Goal: Task Accomplishment & Management: Manage account settings

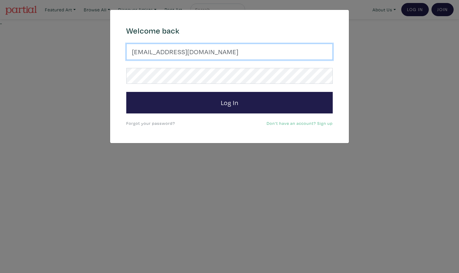
type input "latourt@dianaartist.ca"
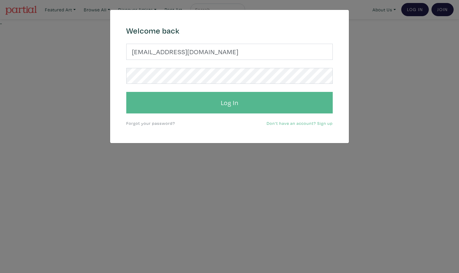
click at [233, 102] on button "Log In" at bounding box center [229, 103] width 206 height 22
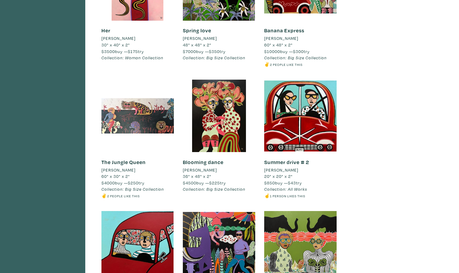
scroll to position [638, 0]
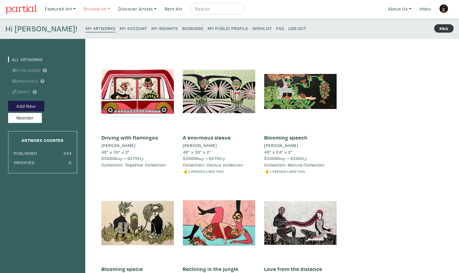
click at [100, 10] on link "Browse All" at bounding box center [97, 9] width 32 height 12
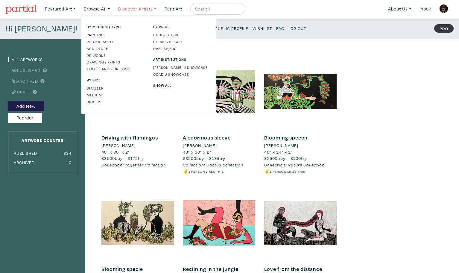
click at [136, 9] on link "Discover Artists" at bounding box center [137, 9] width 44 height 12
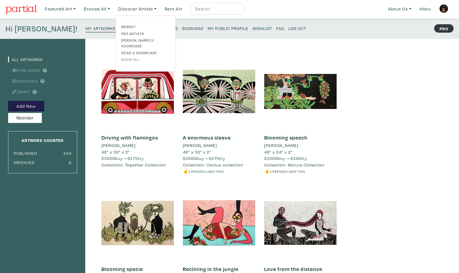
click at [132, 57] on link "Show all" at bounding box center [145, 59] width 49 height 5
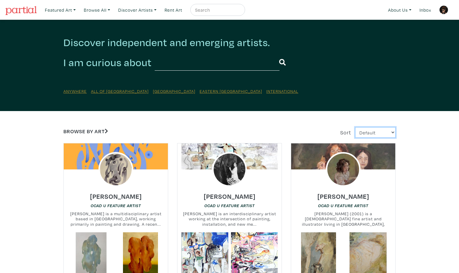
select select "views"
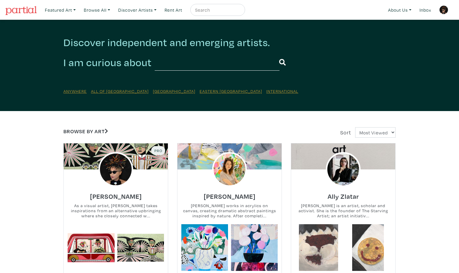
click at [443, 10] on img at bounding box center [443, 9] width 9 height 9
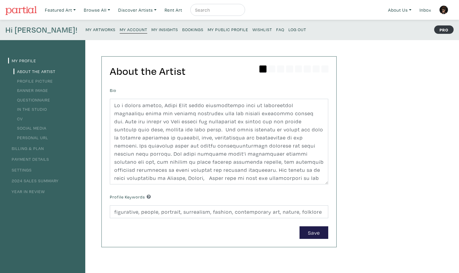
click at [207, 30] on small "My Public Profile" at bounding box center [227, 30] width 41 height 6
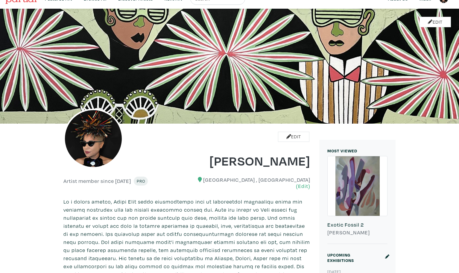
scroll to position [11, 0]
click at [97, 165] on link "Edit" at bounding box center [93, 163] width 60 height 10
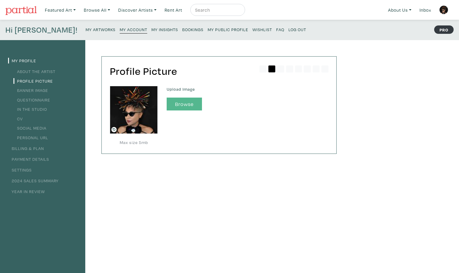
click at [188, 107] on button "Browse" at bounding box center [184, 103] width 35 height 13
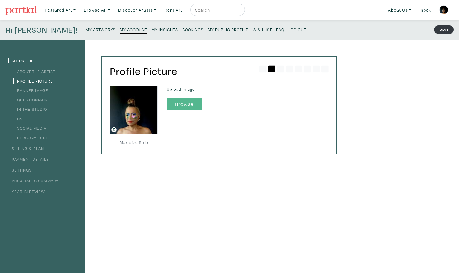
click at [187, 104] on button "Browse" at bounding box center [184, 103] width 35 height 13
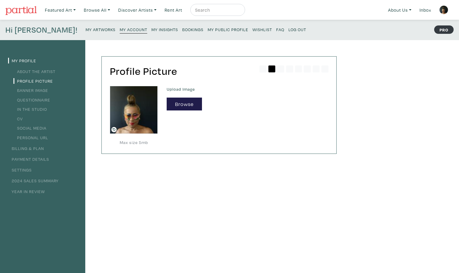
click at [207, 29] on small "My Public Profile" at bounding box center [227, 30] width 41 height 6
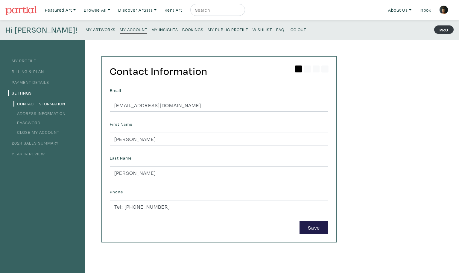
click at [207, 29] on small "My Public Profile" at bounding box center [227, 30] width 41 height 6
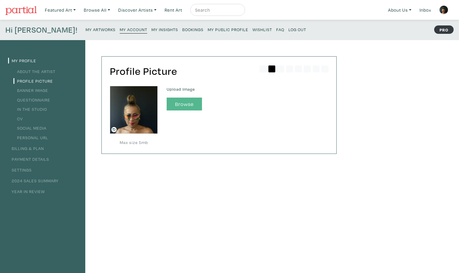
click at [184, 103] on button "Browse" at bounding box center [184, 103] width 35 height 13
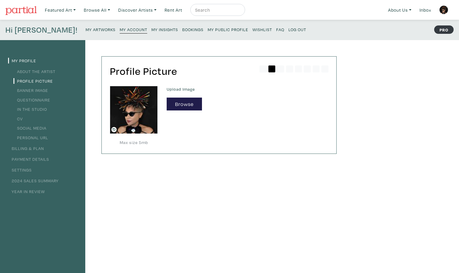
click at [207, 29] on small "My Public Profile" at bounding box center [227, 30] width 41 height 6
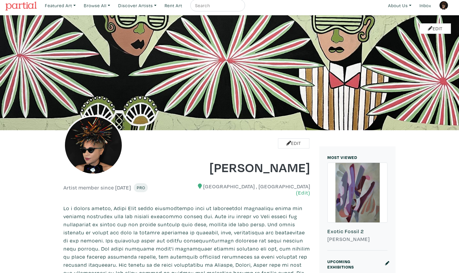
scroll to position [5, 0]
